Goal: Task Accomplishment & Management: Complete application form

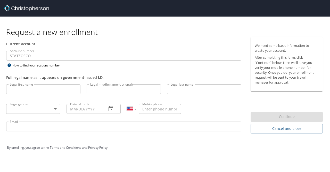
select select "US"
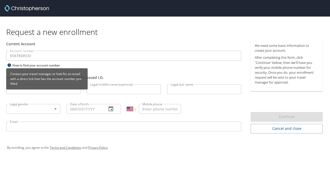
click at [52, 91] on div "Contact your travel manager or look for an email with a direct link that has th…" at bounding box center [47, 80] width 82 height 25
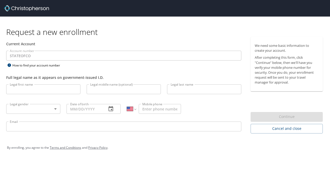
click at [38, 86] on input "Legal first name" at bounding box center [43, 89] width 74 height 10
type input "[PERSON_NAME]"
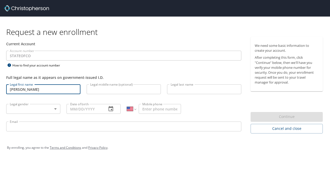
click at [119, 87] on input "Legal middle name (optional)" at bounding box center [124, 89] width 74 height 10
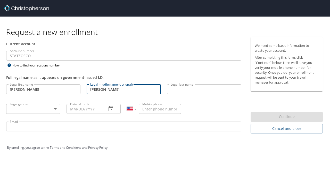
type input "[PERSON_NAME]"
click at [175, 90] on input "Legal last name" at bounding box center [204, 89] width 74 height 10
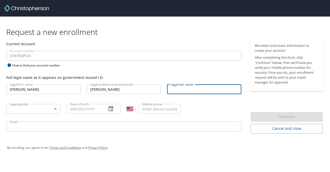
type input "[PERSON_NAME]"
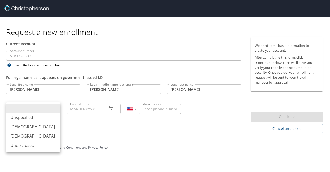
click at [36, 110] on body "Request a new enrollment Current Account Account number STATEOFCO Account numbe…" at bounding box center [165, 86] width 330 height 172
click at [20, 135] on li "[DEMOGRAPHIC_DATA]" at bounding box center [33, 135] width 54 height 9
type input "[DEMOGRAPHIC_DATA]"
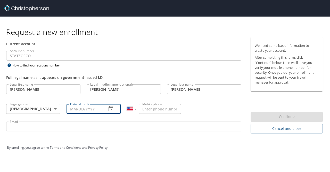
click at [99, 107] on input "Date of birth" at bounding box center [85, 109] width 36 height 10
type input "04/05/1970"
click at [168, 107] on input "Mobile phone" at bounding box center [160, 109] width 42 height 10
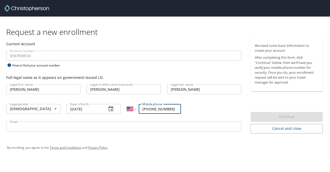
type input "1 (719) 229-9885"
click at [41, 127] on input "Email" at bounding box center [123, 126] width 235 height 10
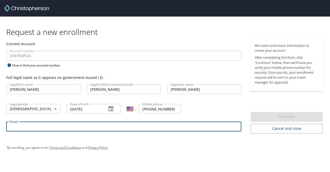
type input "Heidi.likins@pikespeak.edu"
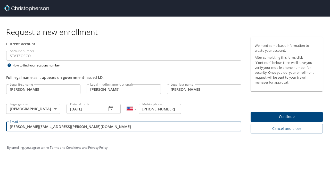
click at [264, 116] on span "Continue" at bounding box center [287, 116] width 64 height 6
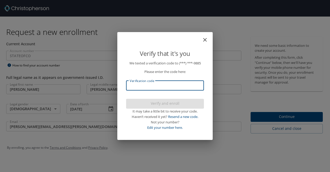
click at [149, 84] on input "Verification code" at bounding box center [165, 85] width 78 height 10
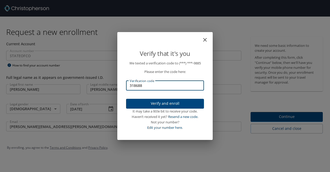
type input "318688"
click at [157, 102] on span "Verify and enroll" at bounding box center [165, 103] width 70 height 6
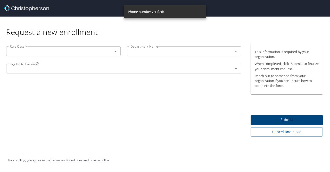
click at [66, 55] on div "Rule Class *" at bounding box center [63, 51] width 115 height 10
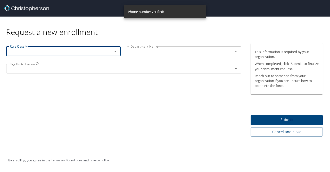
click at [116, 51] on icon "Open" at bounding box center [115, 51] width 6 height 6
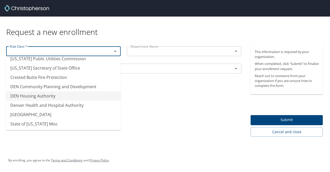
scroll to position [52, 0]
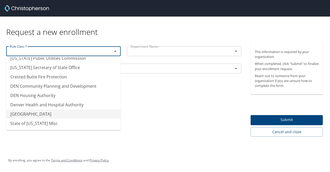
click at [34, 113] on li "Pikes Peak Community College" at bounding box center [63, 113] width 115 height 9
type input "Pikes Peak Community College"
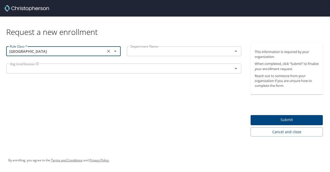
click at [143, 52] on input "text" at bounding box center [176, 51] width 96 height 7
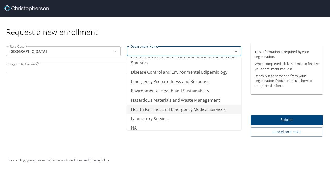
scroll to position [52, 0]
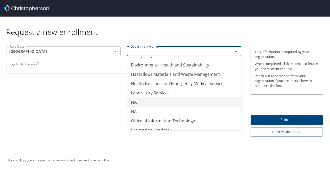
click at [133, 100] on li "NA" at bounding box center [184, 101] width 115 height 9
type input "NA"
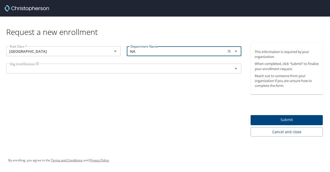
click at [58, 70] on input "text" at bounding box center [116, 68] width 217 height 7
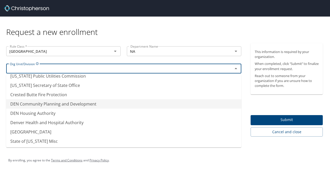
scroll to position [52, 0]
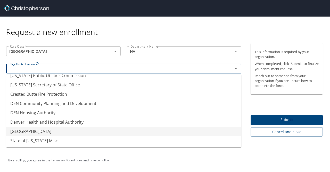
click at [42, 131] on li "Pikes Peak Community College" at bounding box center [123, 130] width 235 height 9
type input "Pikes Peak Community College"
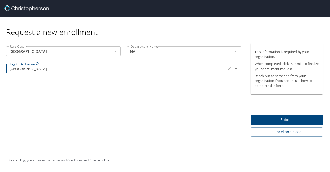
click at [275, 118] on span "Submit" at bounding box center [287, 119] width 64 height 6
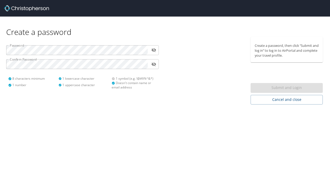
click at [58, 120] on div "Create a password Password ​ Confirm Password ​ 8 characters minimum 1 number 1…" at bounding box center [165, 86] width 330 height 172
click at [153, 49] on icon "toggle password visibility" at bounding box center [154, 50] width 5 height 4
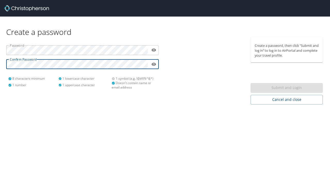
click at [116, 115] on div "Create a password Password ​ Confirm Password ​ 8 characters minimum 1 number 1…" at bounding box center [165, 86] width 330 height 172
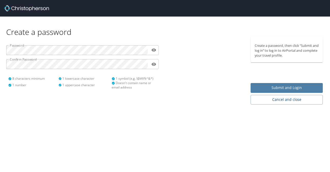
click at [276, 87] on span "Submit and Login" at bounding box center [287, 87] width 64 height 6
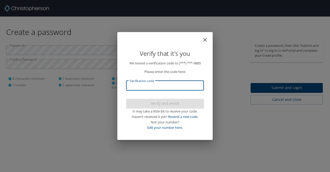
click at [141, 85] on input "Verification code" at bounding box center [165, 85] width 78 height 10
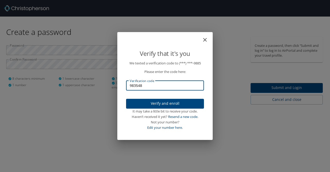
type input "983548"
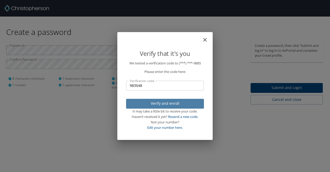
click at [158, 103] on span "Verify and enroll" at bounding box center [165, 103] width 70 height 6
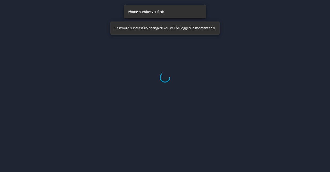
select select "US"
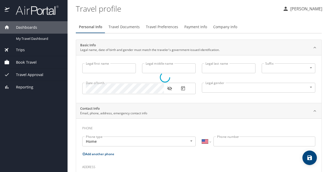
type input "[PERSON_NAME]"
type input "[DEMOGRAPHIC_DATA]"
select select "US"
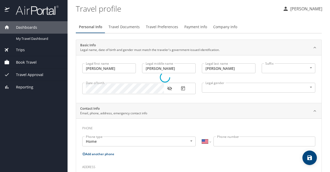
select select "US"
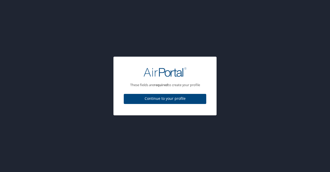
click at [160, 100] on span "Continue to your profile" at bounding box center [165, 98] width 74 height 6
select select "US"
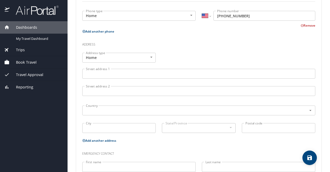
scroll to position [164, 0]
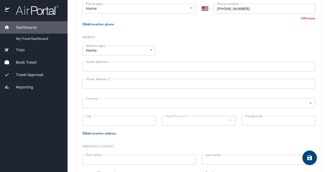
click at [112, 68] on input "Street address 1" at bounding box center [198, 66] width 233 height 10
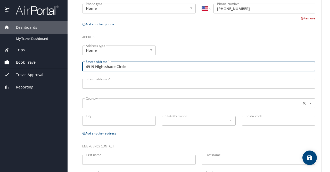
type input "4919 Nightshade Circle"
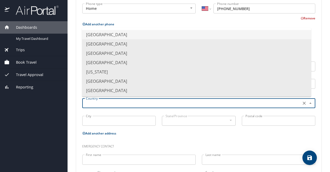
click at [111, 104] on input "text" at bounding box center [191, 103] width 215 height 7
click at [121, 33] on li "[GEOGRAPHIC_DATA]" at bounding box center [196, 34] width 229 height 9
type input "[GEOGRAPHIC_DATA]"
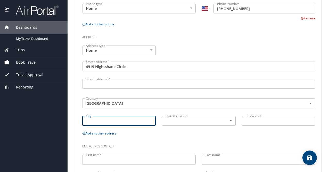
click at [96, 120] on input "City" at bounding box center [119, 121] width 74 height 10
type input "[US_STATE][GEOGRAPHIC_DATA]"
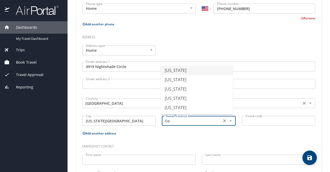
drag, startPoint x: 171, startPoint y: 71, endPoint x: 204, endPoint y: 103, distance: 46.7
click at [171, 71] on li "[US_STATE]" at bounding box center [197, 70] width 72 height 9
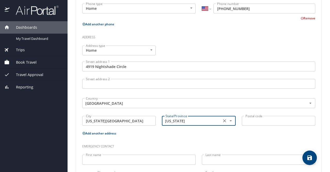
type input "[US_STATE]"
click at [250, 118] on input "Postal code" at bounding box center [279, 121] width 74 height 10
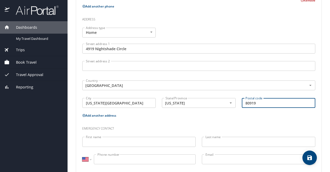
scroll to position [190, 0]
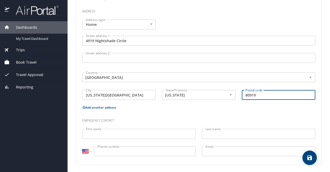
type input "80919"
click at [104, 132] on input "First name" at bounding box center [139, 133] width 114 height 10
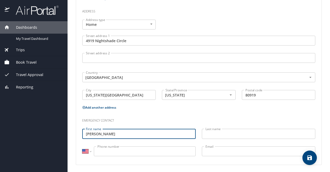
type input "[PERSON_NAME]"
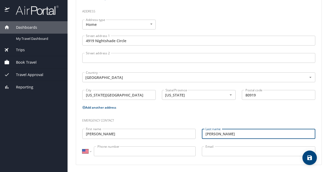
type input "[PERSON_NAME]"
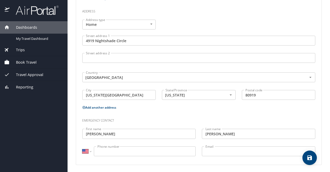
click at [130, 149] on input "Phone number" at bounding box center [145, 151] width 102 height 10
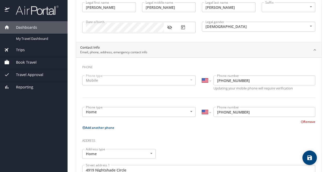
scroll to position [0, 0]
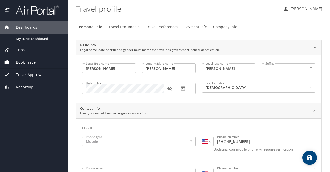
type input "[PHONE_NUMBER]"
click at [309, 157] on icon "save" at bounding box center [310, 157] width 5 height 5
select select "US"
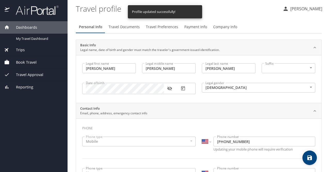
select select "US"
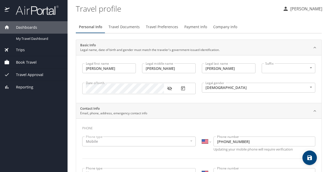
click at [24, 61] on span "Book Travel" at bounding box center [23, 62] width 27 height 6
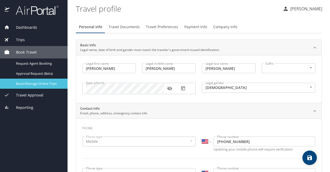
click at [32, 83] on span "Book/Manage Online Trips" at bounding box center [38, 83] width 45 height 5
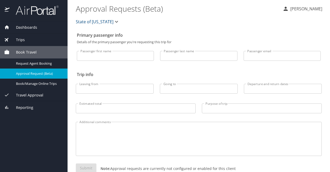
select select "US"
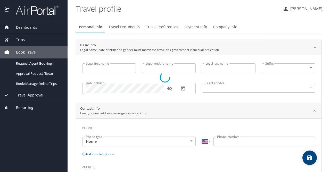
type input "[PERSON_NAME]"
type input "[DEMOGRAPHIC_DATA]"
type input "[PERSON_NAME]"
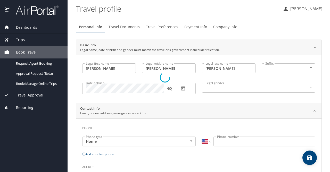
type input "[PERSON_NAME]"
type input "(719) 229-8218"
select select "US"
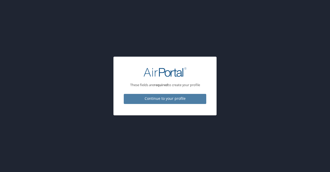
click at [167, 97] on span "Continue to your profile" at bounding box center [165, 98] width 74 height 6
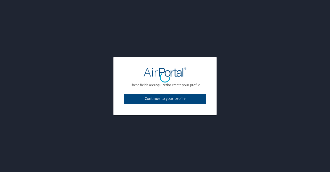
select select "US"
